Goal: Find specific page/section: Find specific page/section

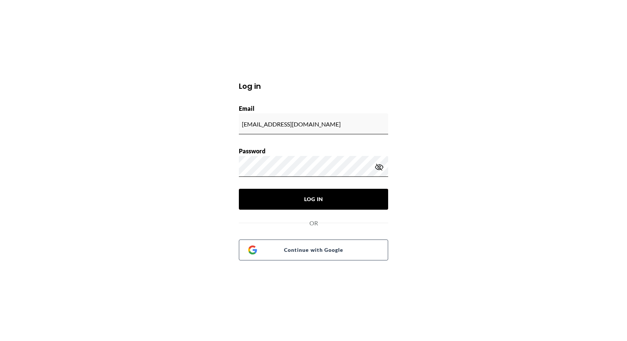
click at [329, 195] on button "Log In" at bounding box center [313, 199] width 149 height 21
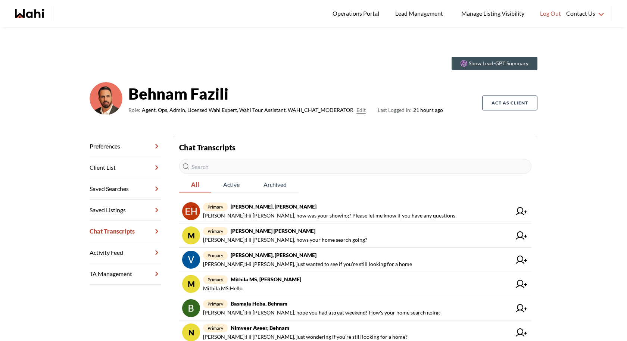
scroll to position [60, 0]
